Goal: Task Accomplishment & Management: Complete application form

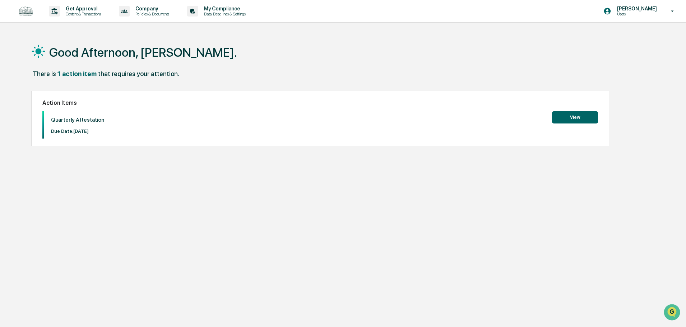
click at [578, 119] on button "View" at bounding box center [575, 117] width 46 height 12
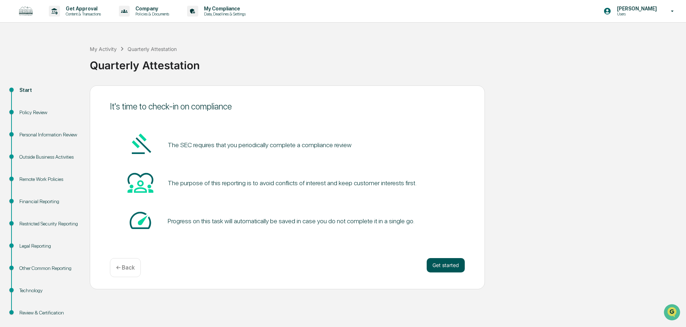
click at [444, 267] on button "Get started" at bounding box center [446, 265] width 38 height 14
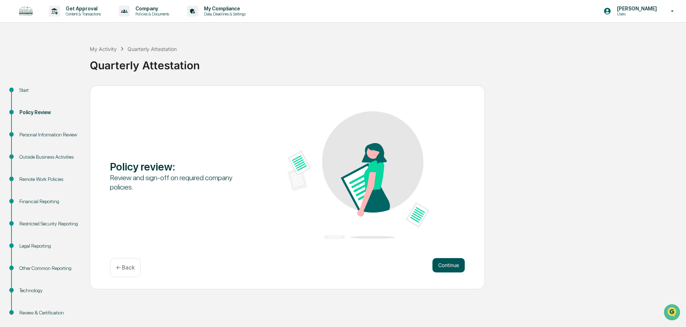
click at [445, 267] on button "Continue" at bounding box center [448, 265] width 32 height 14
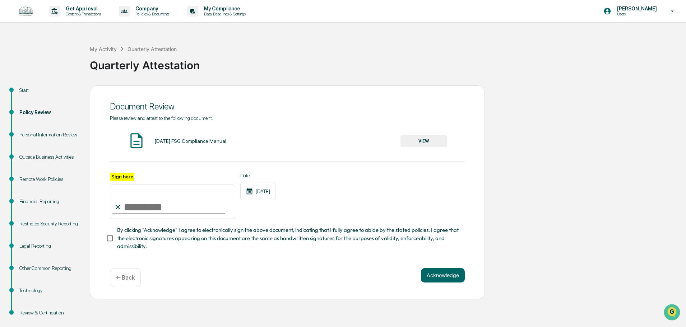
click at [146, 212] on input "Sign here" at bounding box center [172, 202] width 125 height 34
type input "**********"
click at [354, 191] on div "**********" at bounding box center [287, 196] width 355 height 47
click at [446, 279] on button "Acknowledge" at bounding box center [443, 275] width 44 height 14
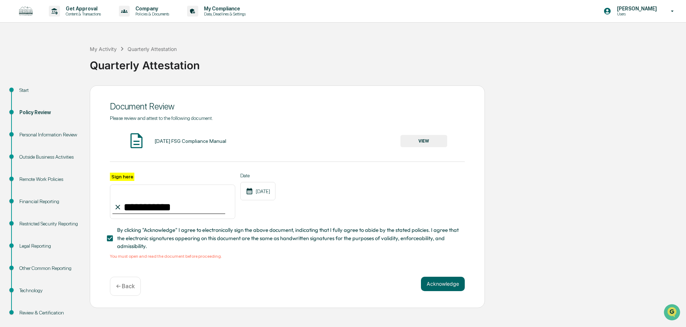
click at [425, 139] on button "VIEW" at bounding box center [423, 141] width 47 height 12
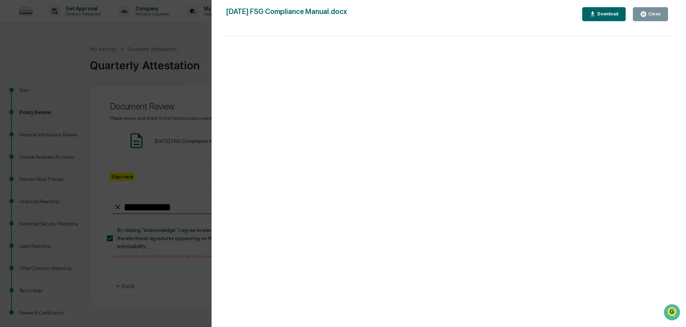
click at [659, 15] on div "Close" at bounding box center [654, 13] width 14 height 5
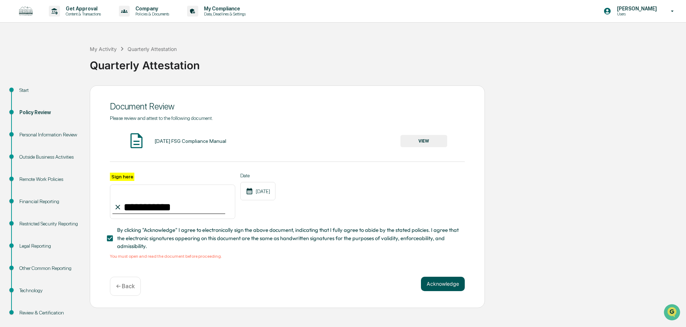
click at [456, 284] on button "Acknowledge" at bounding box center [443, 284] width 44 height 14
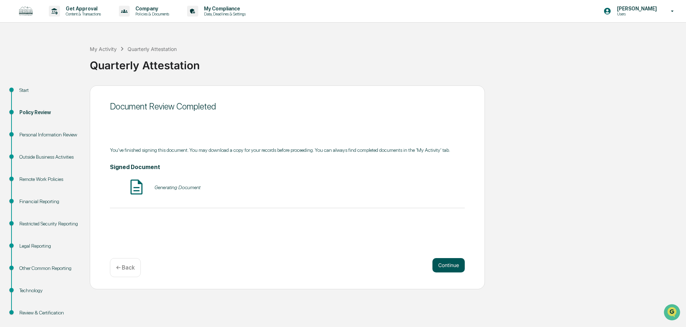
click at [452, 265] on button "Continue" at bounding box center [448, 265] width 32 height 14
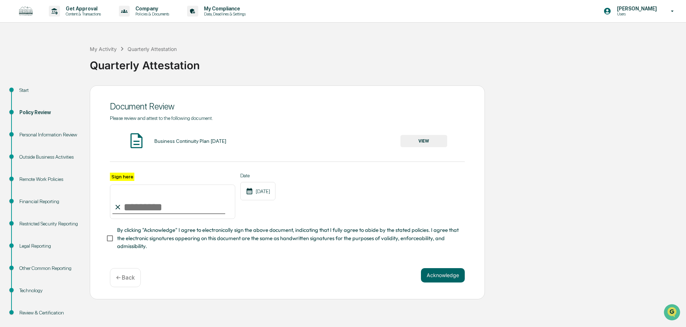
click at [431, 141] on button "VIEW" at bounding box center [423, 141] width 47 height 12
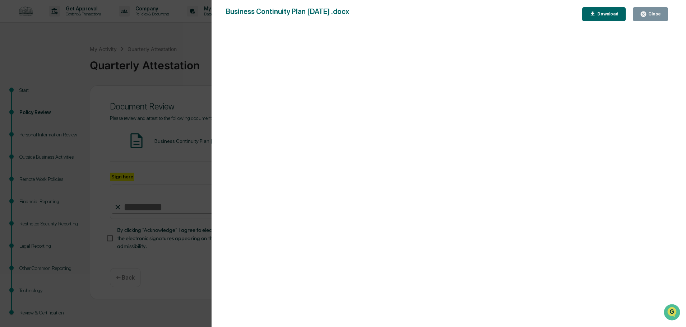
click at [652, 11] on div "Close" at bounding box center [654, 13] width 14 height 5
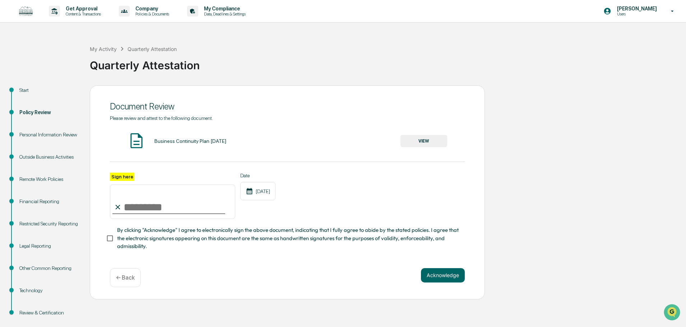
click at [138, 208] on input "Sign here" at bounding box center [172, 202] width 125 height 34
type input "**********"
click at [454, 279] on button "Acknowledge" at bounding box center [443, 275] width 44 height 14
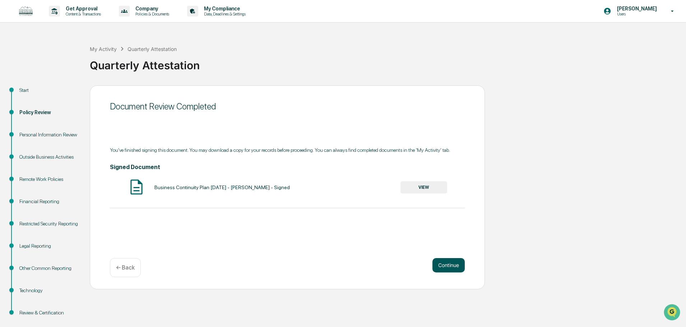
click at [457, 266] on button "Continue" at bounding box center [448, 265] width 32 height 14
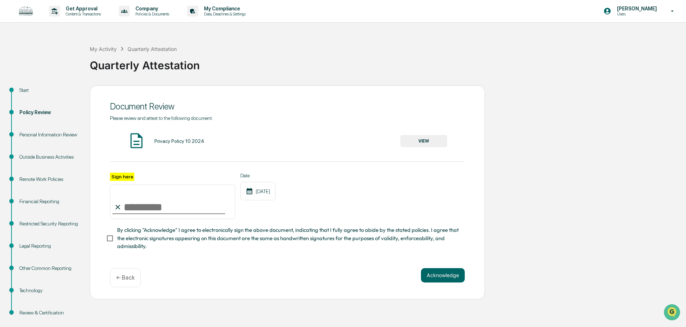
click at [420, 141] on button "VIEW" at bounding box center [423, 141] width 47 height 12
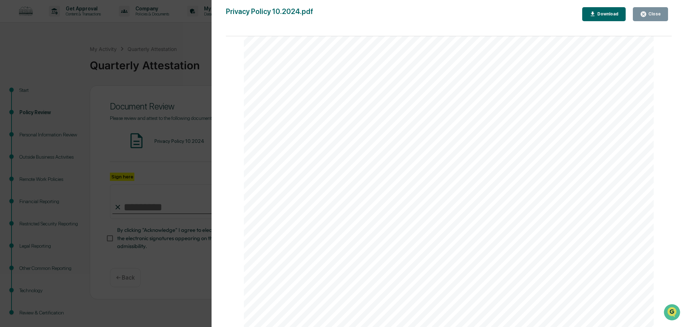
scroll to position [180, 0]
click at [661, 13] on div "Close" at bounding box center [654, 13] width 14 height 5
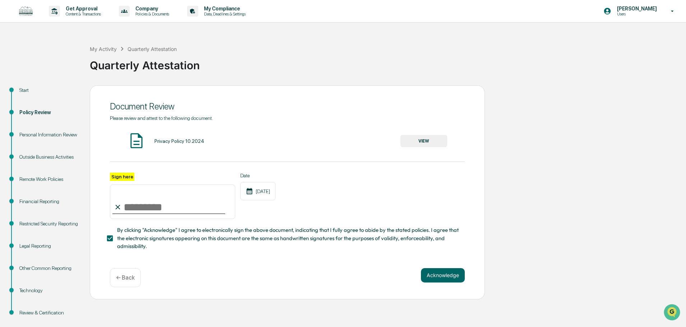
click at [150, 205] on input "Sign here" at bounding box center [172, 202] width 125 height 34
type input "**********"
click at [447, 274] on button "Acknowledge" at bounding box center [443, 275] width 44 height 14
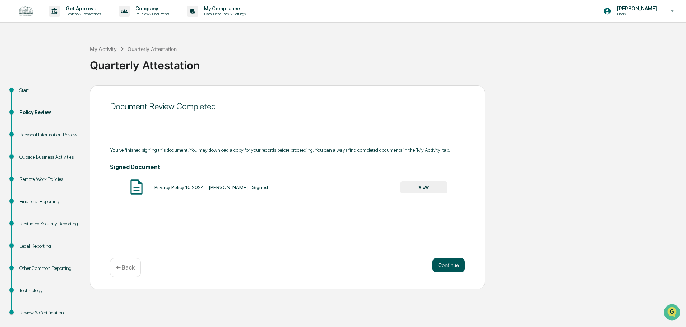
click at [451, 266] on button "Continue" at bounding box center [448, 265] width 32 height 14
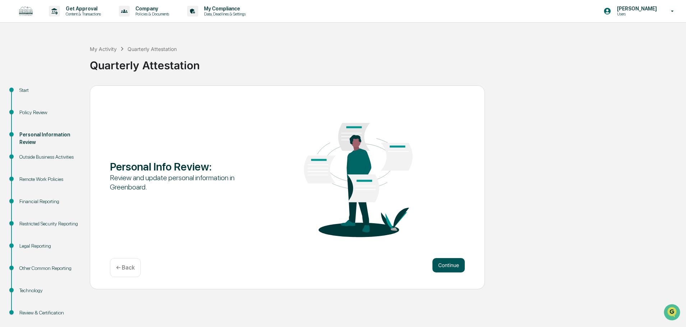
click at [459, 263] on button "Continue" at bounding box center [448, 265] width 32 height 14
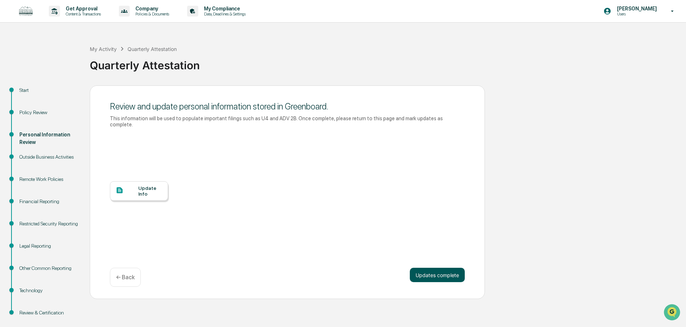
click at [449, 270] on button "Updates complete" at bounding box center [437, 275] width 55 height 14
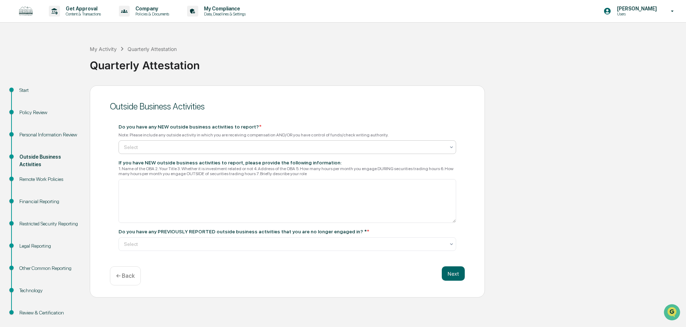
click at [349, 149] on div at bounding box center [284, 147] width 321 height 7
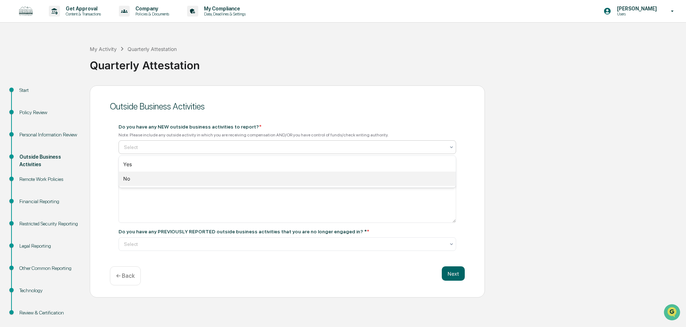
click at [252, 183] on div "No" at bounding box center [287, 179] width 337 height 14
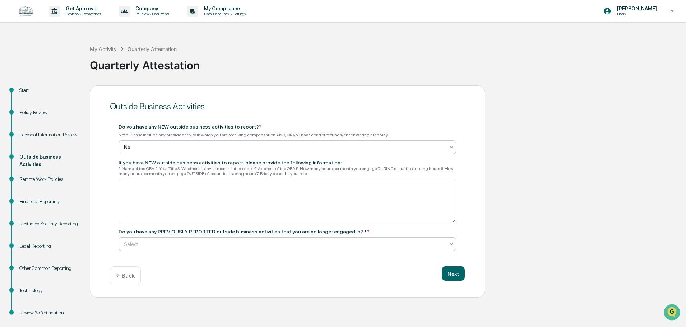
click at [191, 242] on div at bounding box center [284, 244] width 321 height 7
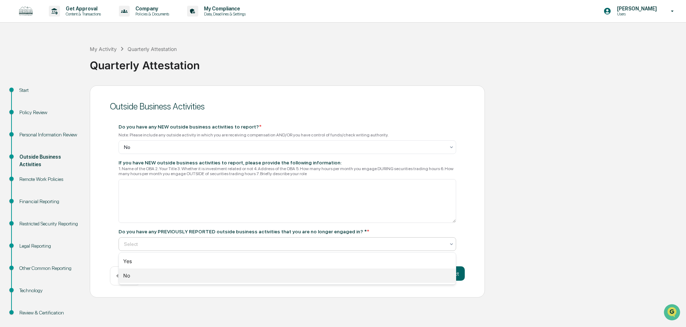
click at [173, 277] on div "No" at bounding box center [287, 276] width 337 height 14
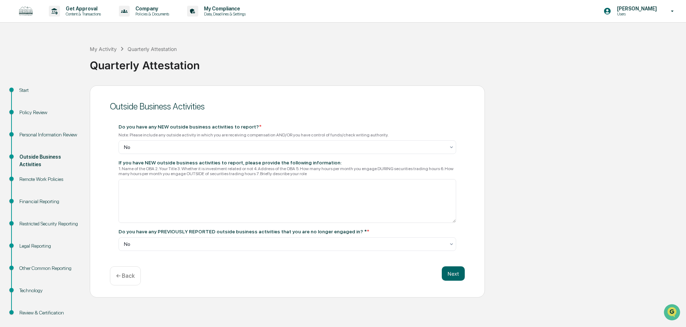
click at [466, 278] on div "Outside Business Activities Do you have any NEW outside business activities to …" at bounding box center [287, 191] width 395 height 213
click at [457, 275] on button "Next" at bounding box center [453, 273] width 23 height 14
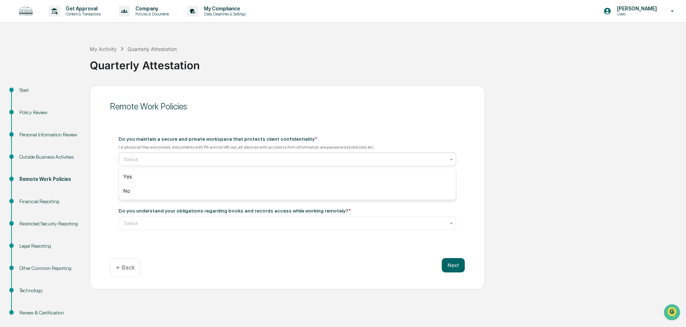
click at [180, 166] on div "Select" at bounding box center [287, 160] width 338 height 14
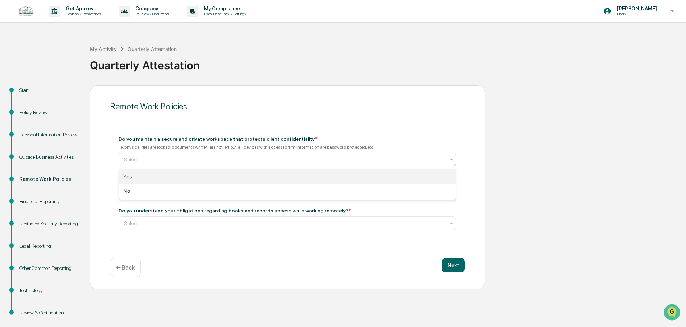
click at [173, 176] on div "Yes" at bounding box center [287, 176] width 337 height 14
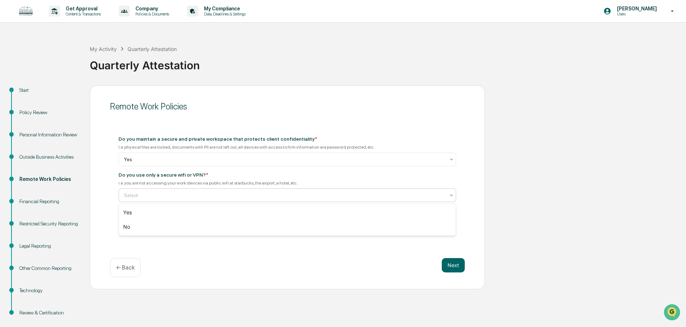
click at [200, 188] on div "Do you use only a secure wifi or VPN? * i.e. you are not accessing your work de…" at bounding box center [287, 187] width 338 height 30
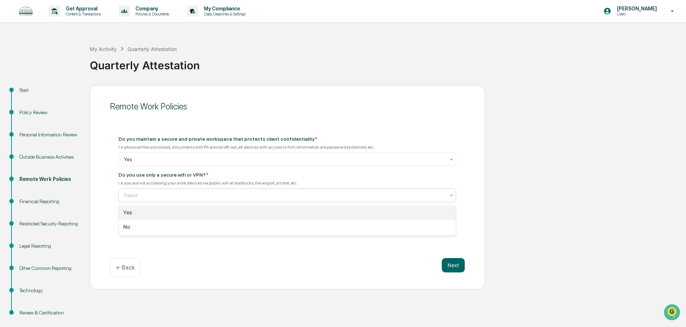
click at [173, 213] on div "Yes" at bounding box center [287, 212] width 337 height 14
click at [204, 222] on div at bounding box center [284, 223] width 321 height 7
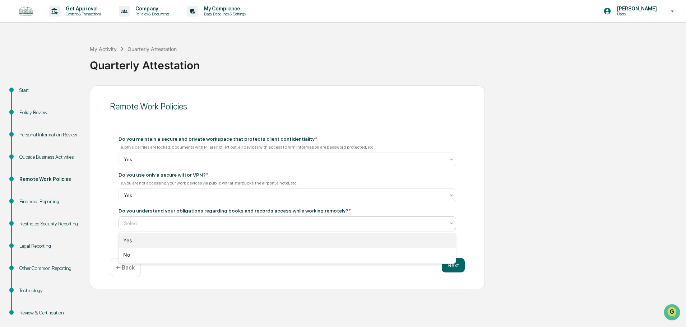
click at [196, 236] on div "Yes" at bounding box center [287, 240] width 337 height 14
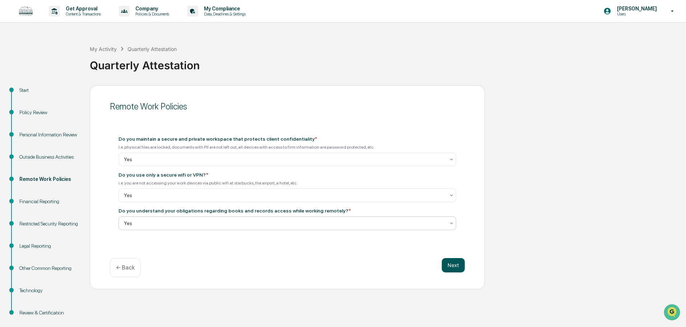
click at [461, 264] on button "Next" at bounding box center [453, 265] width 23 height 14
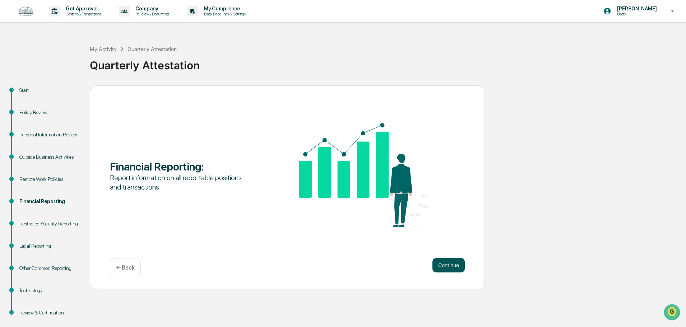
click at [451, 264] on button "Continue" at bounding box center [448, 265] width 32 height 14
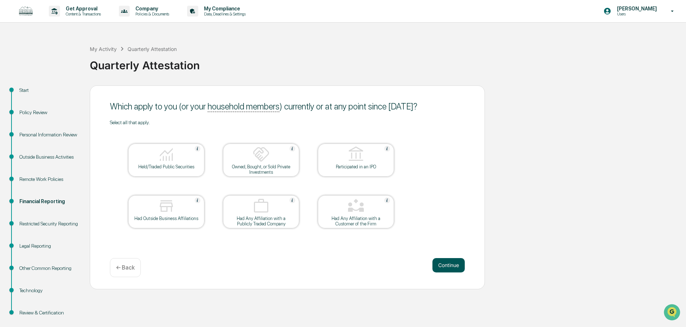
click at [444, 268] on button "Continue" at bounding box center [448, 265] width 32 height 14
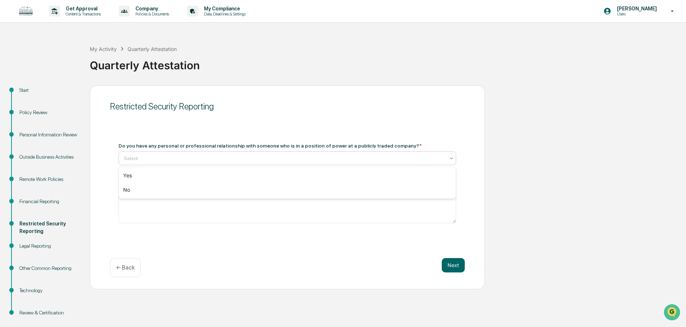
click at [204, 157] on div at bounding box center [284, 158] width 321 height 7
click at [180, 189] on div "No" at bounding box center [287, 190] width 337 height 14
click at [455, 267] on button "Next" at bounding box center [453, 265] width 23 height 14
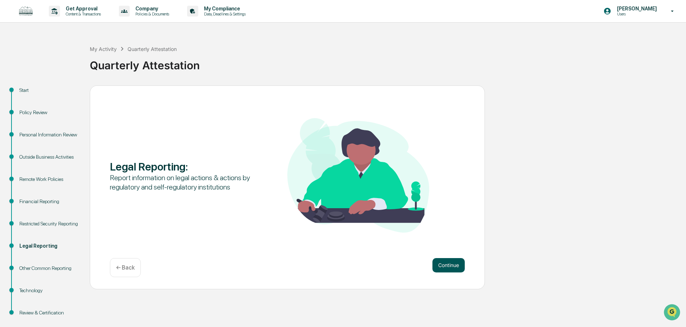
click at [443, 269] on button "Continue" at bounding box center [448, 265] width 32 height 14
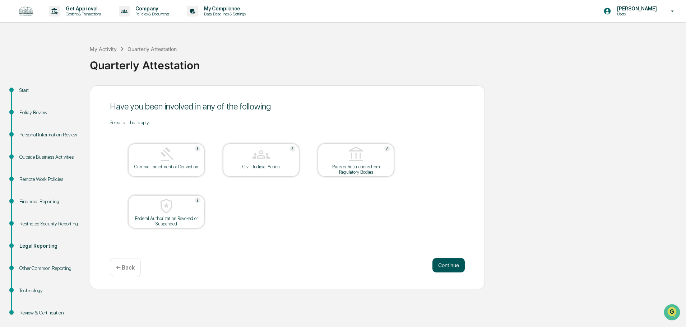
click at [448, 265] on button "Continue" at bounding box center [448, 265] width 32 height 14
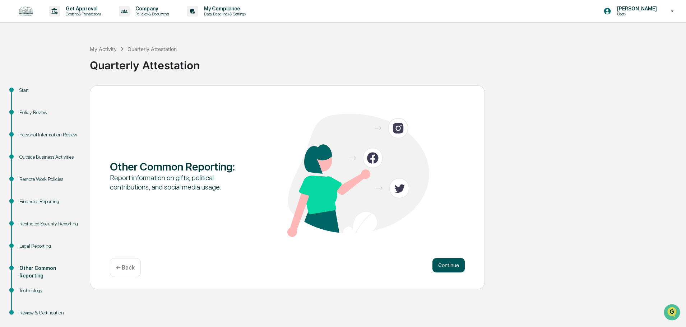
click at [444, 265] on button "Continue" at bounding box center [448, 265] width 32 height 14
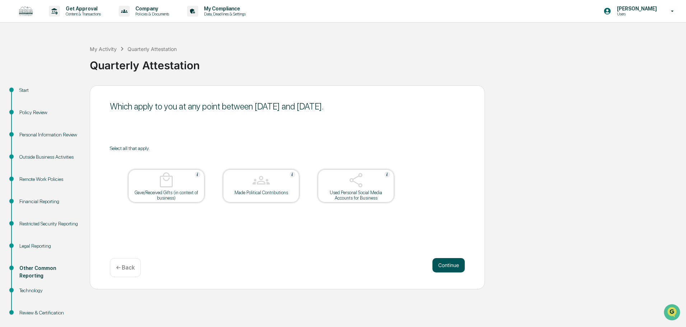
click at [452, 268] on button "Continue" at bounding box center [448, 265] width 32 height 14
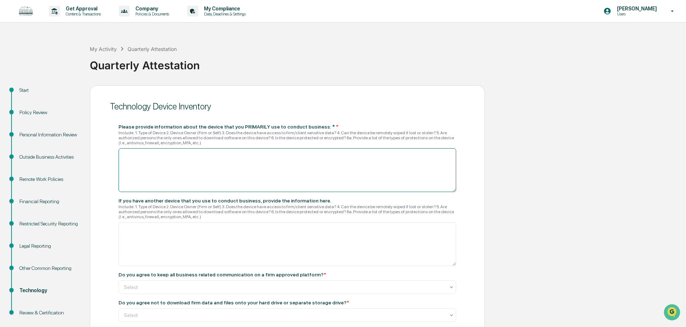
click at [169, 162] on textarea at bounding box center [287, 170] width 338 height 44
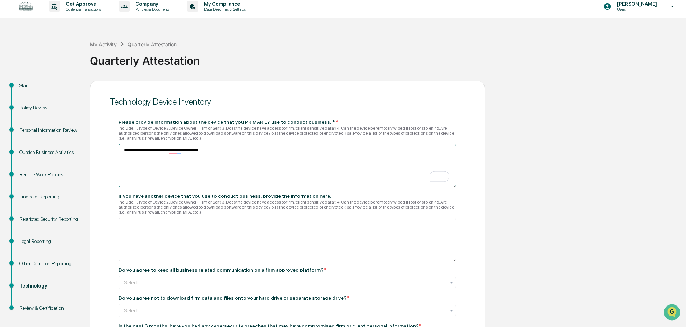
scroll to position [36, 0]
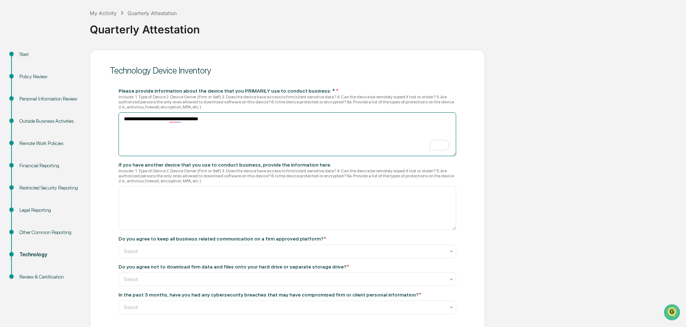
click at [181, 119] on textarea "**********" at bounding box center [287, 134] width 338 height 44
type textarea "**********"
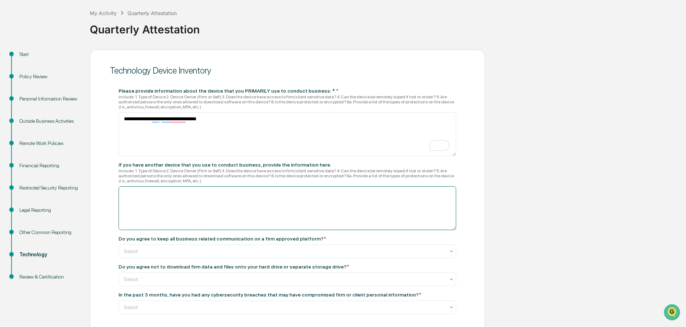
click at [219, 205] on textarea at bounding box center [287, 208] width 338 height 44
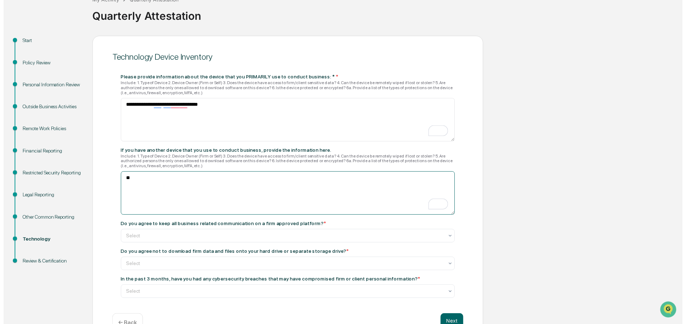
scroll to position [70, 0]
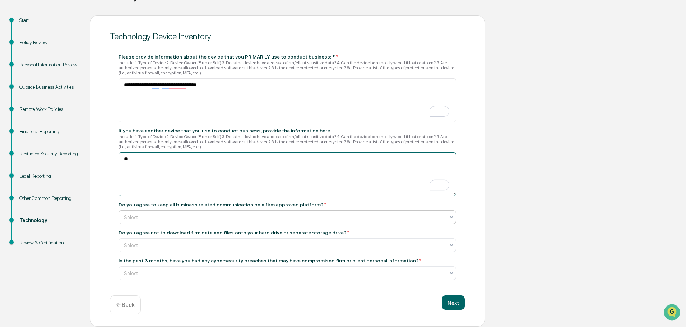
type textarea "**"
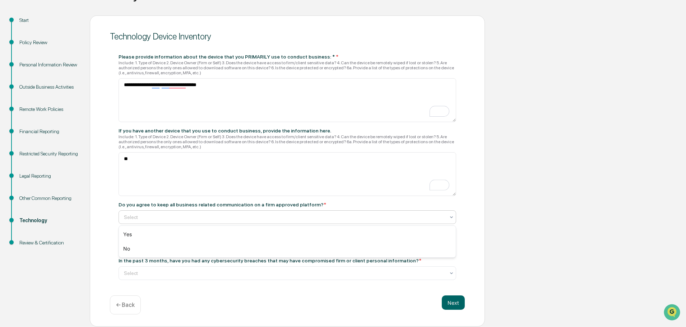
click at [246, 220] on div at bounding box center [284, 217] width 321 height 7
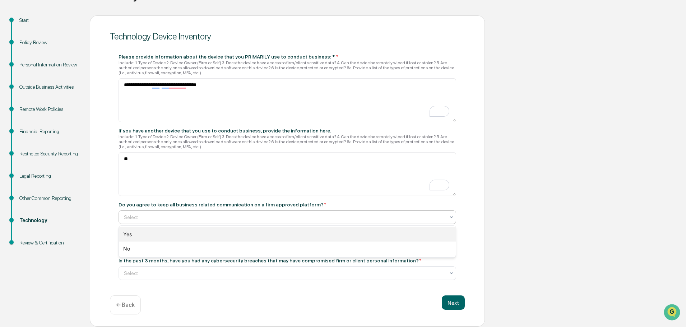
click at [206, 234] on div "Yes" at bounding box center [287, 234] width 337 height 14
click at [250, 246] on div at bounding box center [284, 245] width 321 height 7
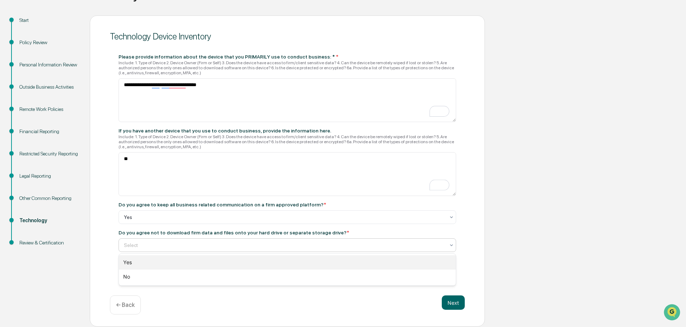
click at [217, 260] on div "Yes" at bounding box center [287, 262] width 337 height 14
click at [257, 273] on div at bounding box center [284, 273] width 321 height 7
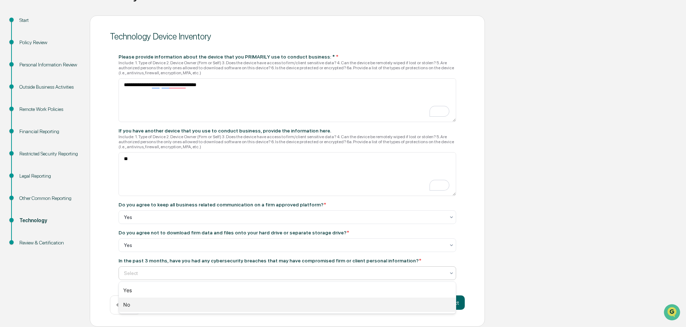
click at [170, 309] on div "No" at bounding box center [287, 305] width 337 height 14
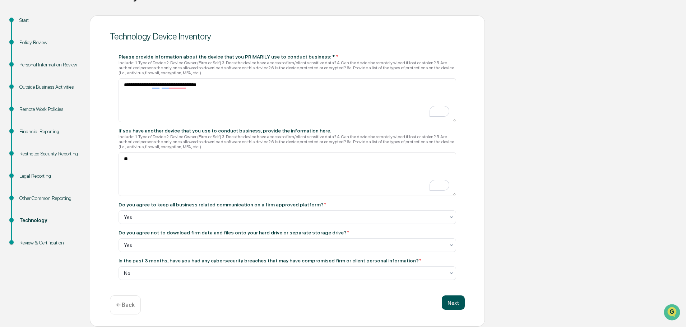
click at [455, 300] on button "Next" at bounding box center [453, 303] width 23 height 14
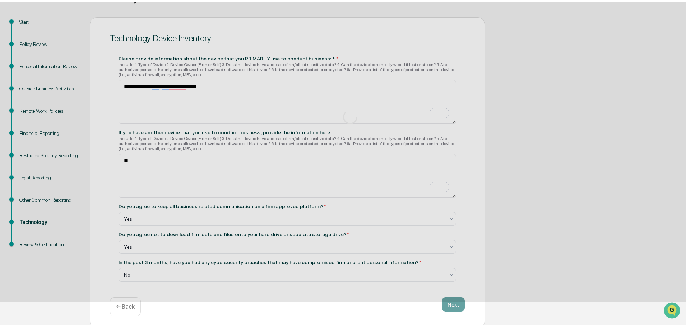
scroll to position [11, 0]
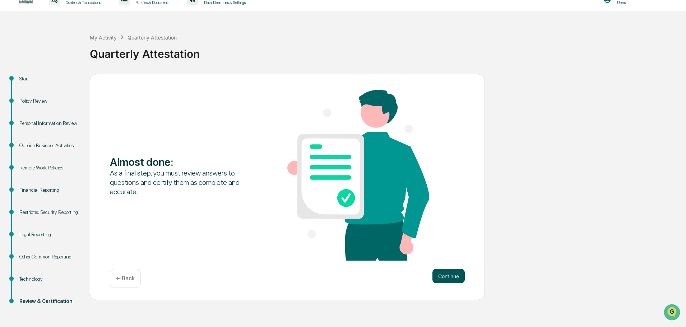
click at [442, 277] on button "Continue" at bounding box center [448, 276] width 32 height 14
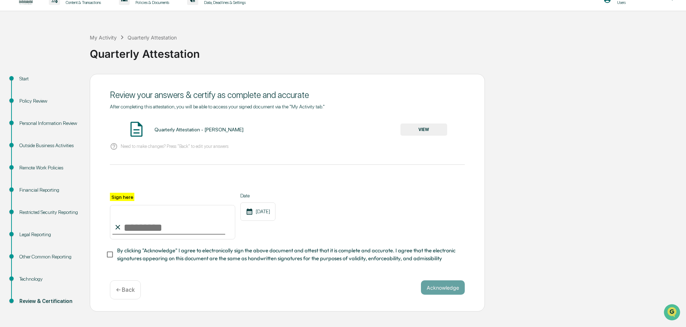
click at [426, 131] on button "VIEW" at bounding box center [423, 130] width 47 height 12
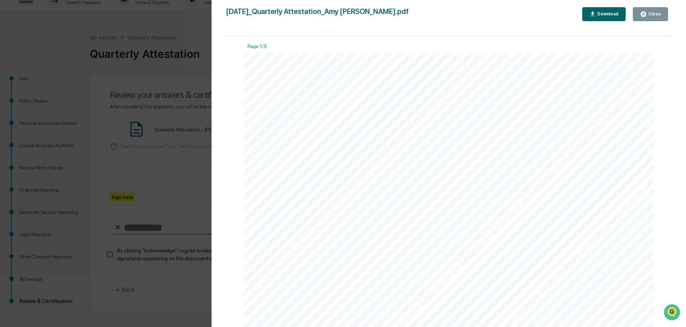
click at [650, 13] on div "Close" at bounding box center [654, 13] width 14 height 5
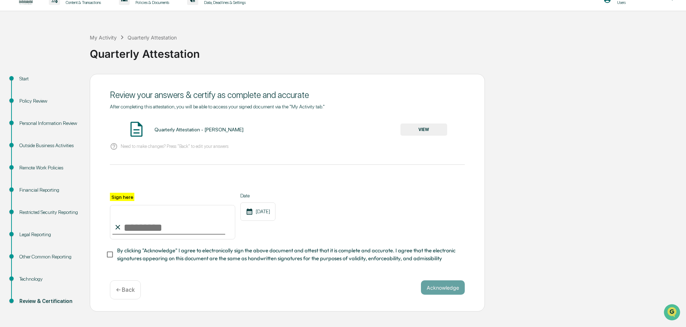
click at [131, 231] on input "Sign here" at bounding box center [172, 222] width 125 height 34
type input "**********"
click at [368, 191] on div at bounding box center [287, 184] width 355 height 17
click at [451, 293] on button "Acknowledge" at bounding box center [443, 287] width 44 height 14
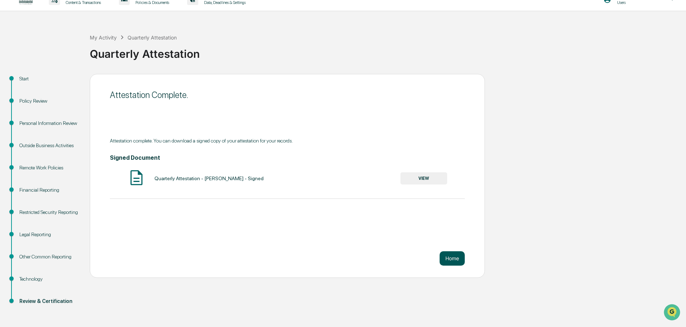
click at [451, 258] on button "Home" at bounding box center [452, 258] width 25 height 14
